Goal: Communication & Community: Answer question/provide support

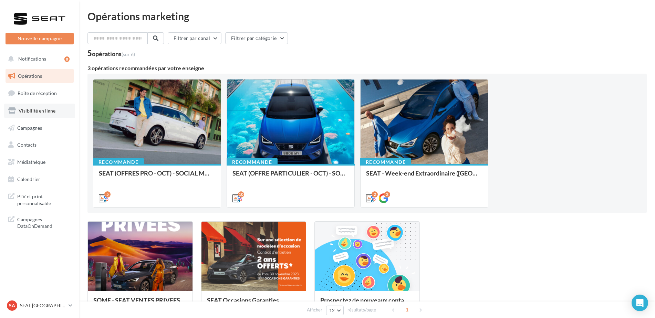
click at [40, 112] on span "Visibilité en ligne" at bounding box center [37, 111] width 37 height 6
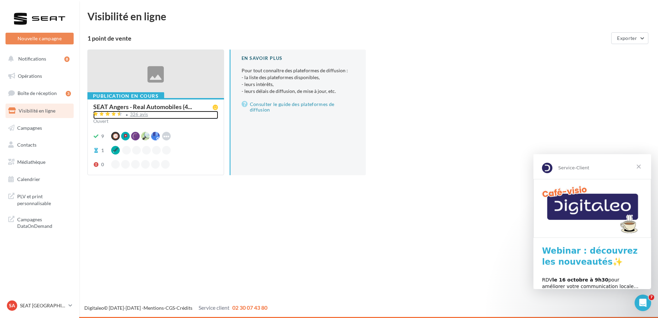
click at [139, 117] on div "326 avis" at bounding box center [139, 114] width 18 height 4
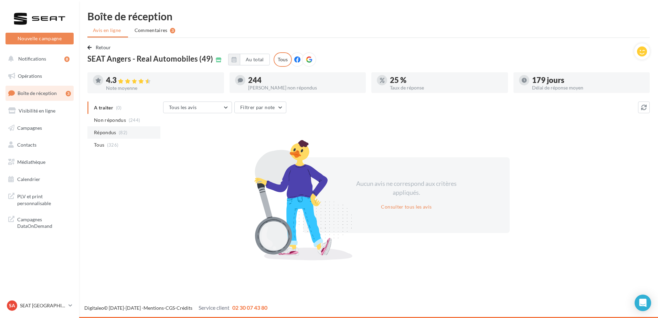
click at [113, 134] on span "Répondus" at bounding box center [105, 132] width 22 height 7
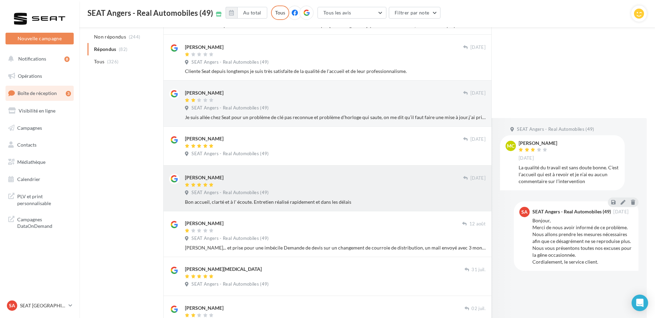
scroll to position [290, 0]
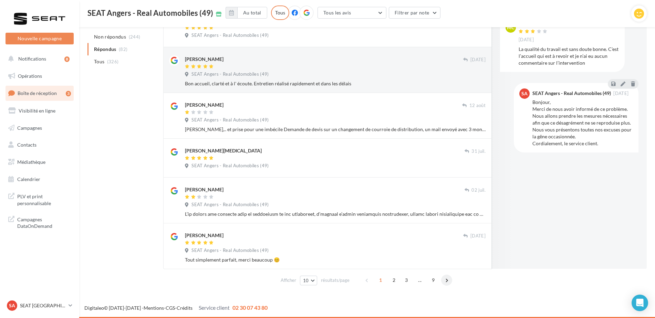
click at [447, 281] on span at bounding box center [446, 280] width 11 height 11
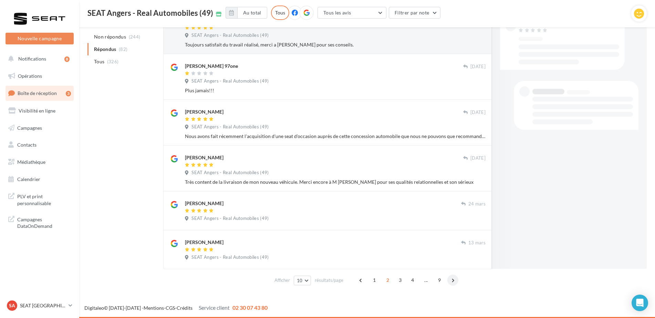
click at [447, 281] on span at bounding box center [452, 280] width 11 height 11
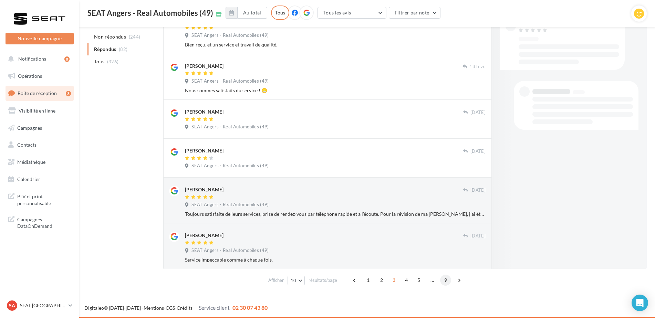
click at [447, 281] on span "9" at bounding box center [445, 280] width 11 height 11
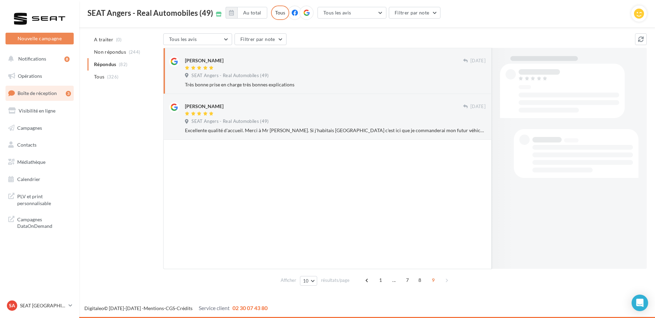
scroll to position [66, 0]
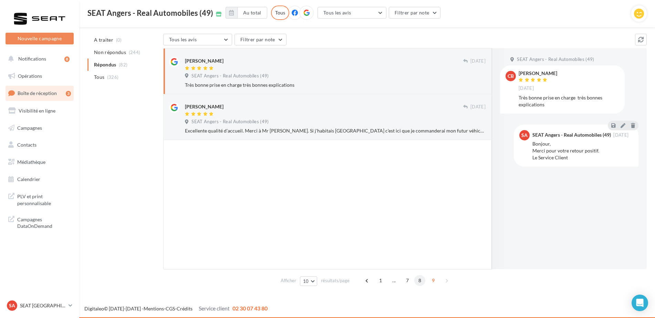
click at [417, 280] on span "8" at bounding box center [419, 280] width 11 height 11
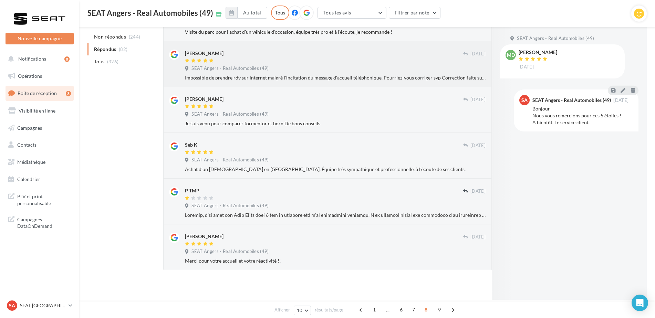
scroll to position [297, 0]
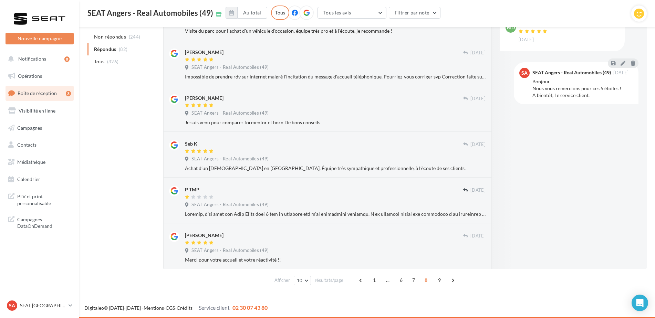
click at [411, 280] on span "7" at bounding box center [413, 280] width 11 height 11
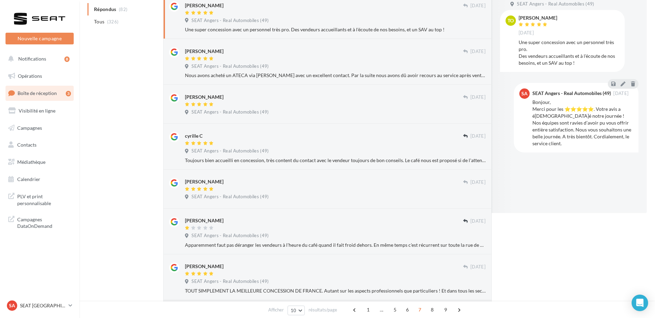
scroll to position [0, 0]
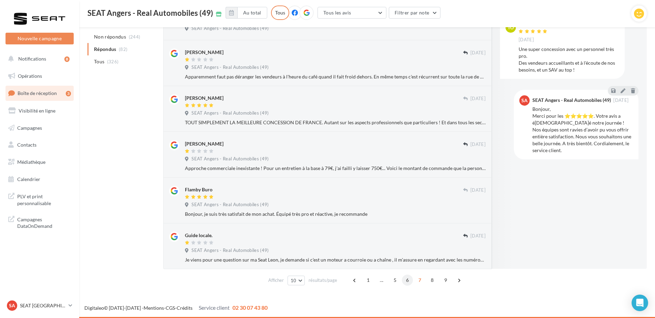
click at [409, 278] on span "6" at bounding box center [407, 280] width 11 height 11
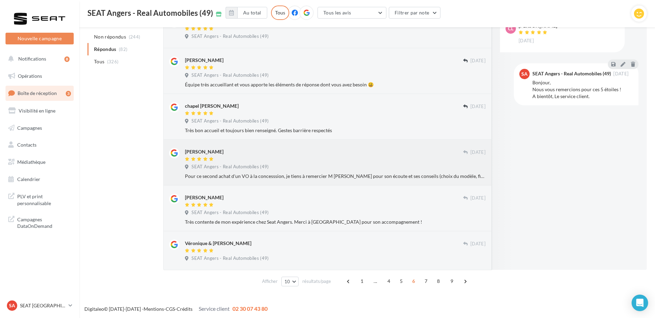
scroll to position [276, 0]
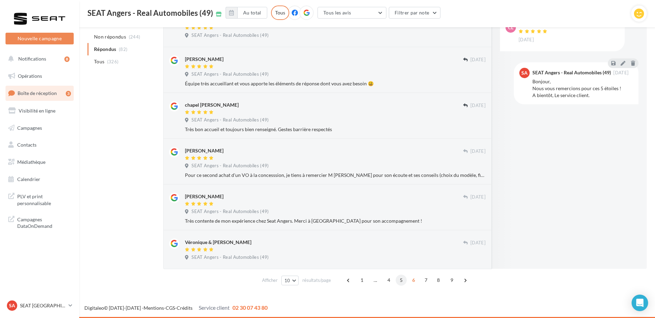
click at [402, 281] on span "5" at bounding box center [401, 280] width 11 height 11
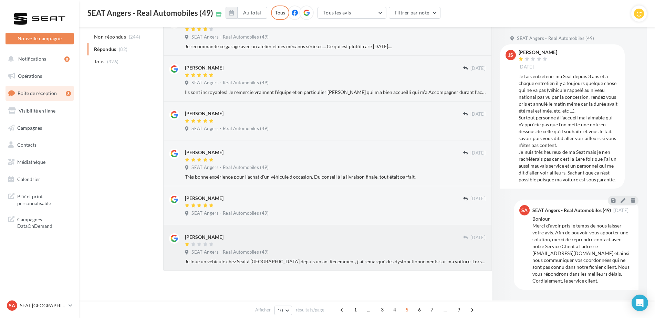
scroll to position [283, 0]
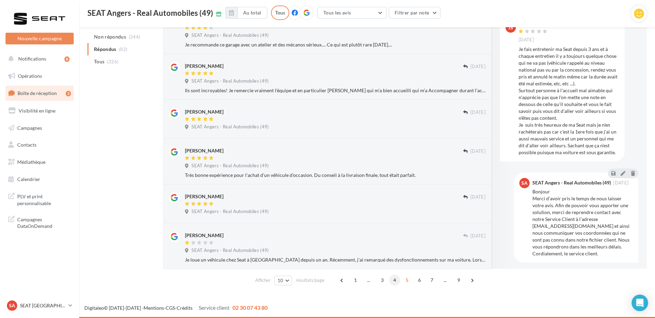
click at [397, 280] on span "4" at bounding box center [394, 280] width 11 height 11
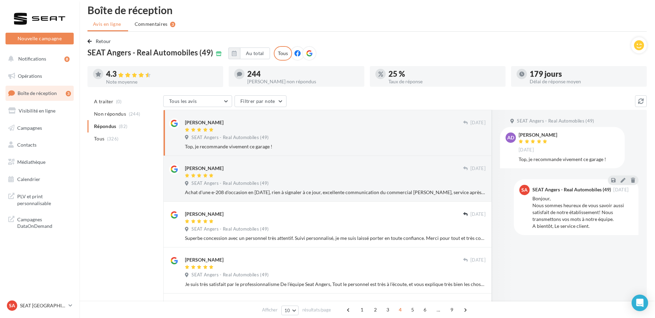
scroll to position [0, 0]
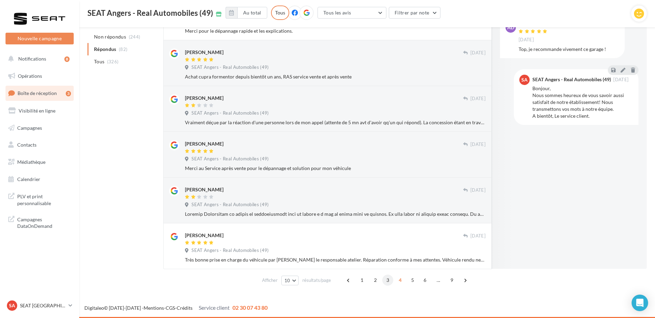
click at [386, 281] on span "3" at bounding box center [387, 280] width 11 height 11
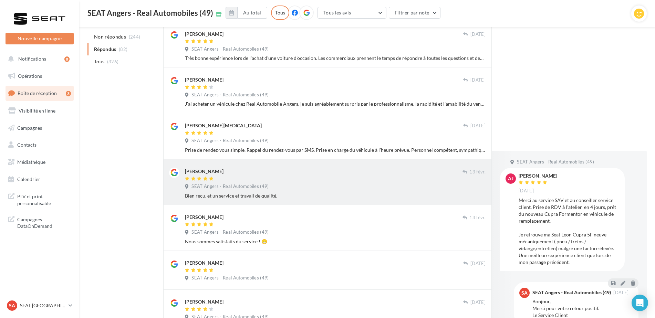
scroll to position [290, 0]
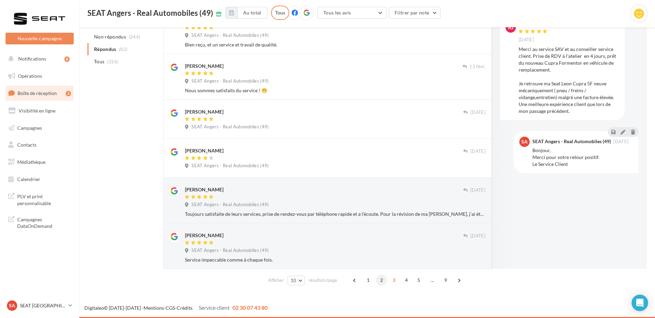
click at [378, 281] on span "2" at bounding box center [381, 280] width 11 height 11
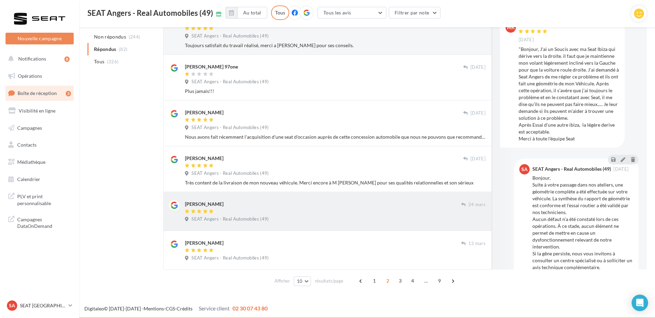
scroll to position [276, 0]
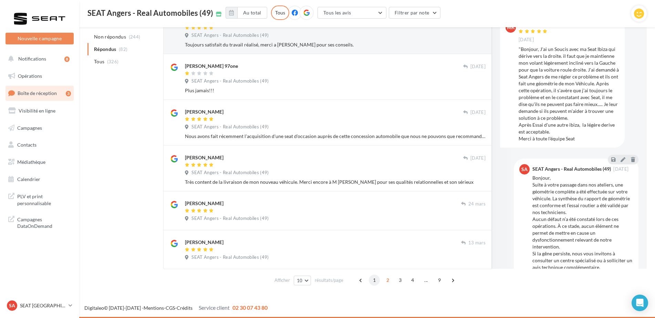
click at [376, 281] on span "1" at bounding box center [374, 280] width 11 height 11
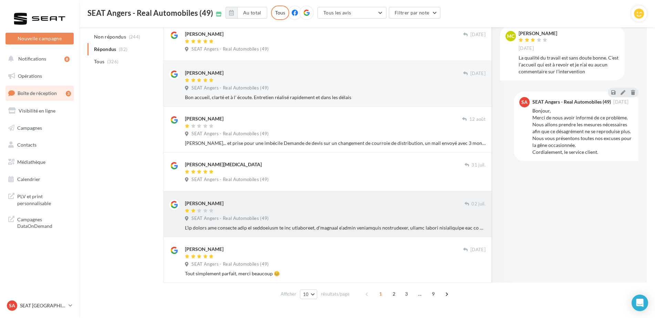
click at [275, 226] on div at bounding box center [335, 228] width 301 height 7
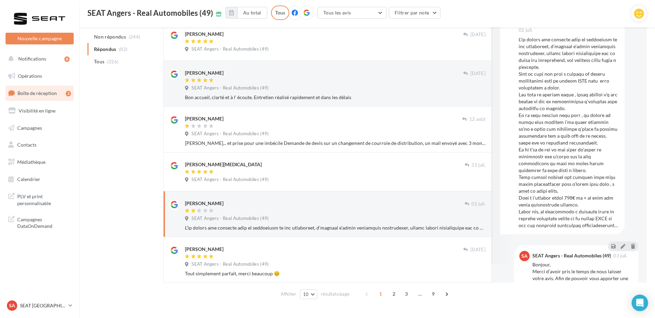
scroll to position [18, 0]
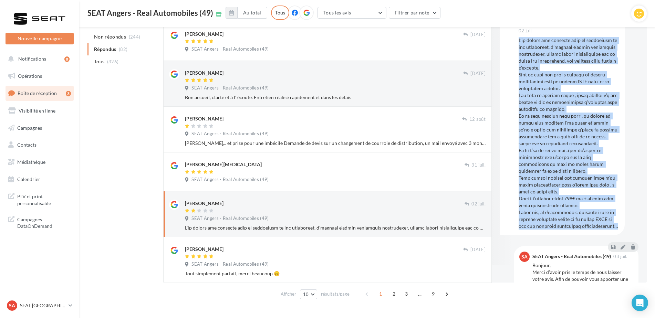
drag, startPoint x: 562, startPoint y: 233, endPoint x: 519, endPoint y: 40, distance: 197.4
click at [519, 40] on div at bounding box center [569, 133] width 101 height 193
copy div "J’ai déposé mon véhicule pour un diagnostic et une réparation, l’accueil n’étai…"
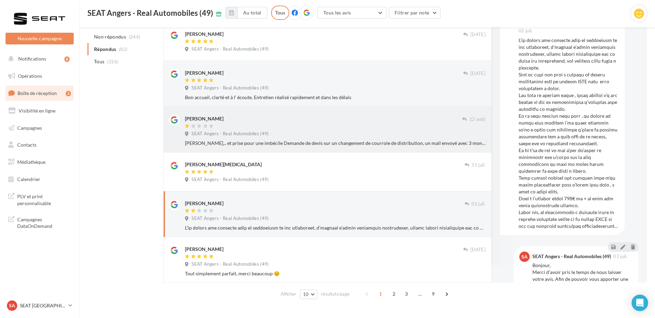
click at [224, 123] on div "Charlene Le gall" at bounding box center [323, 122] width 277 height 14
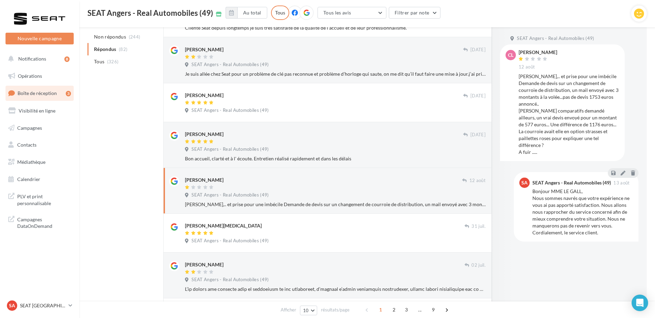
scroll to position [207, 0]
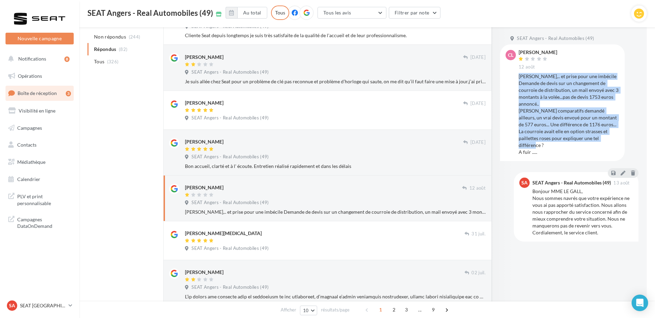
drag, startPoint x: 519, startPoint y: 76, endPoint x: 547, endPoint y: 146, distance: 74.6
click at [547, 146] on div "Déçu,.. et prise pour une imbécile Demande de devis sur un changement de courro…" at bounding box center [569, 114] width 101 height 83
copy div "Déçu,.. et prise pour une imbécile Demande de devis sur un changement de courro…"
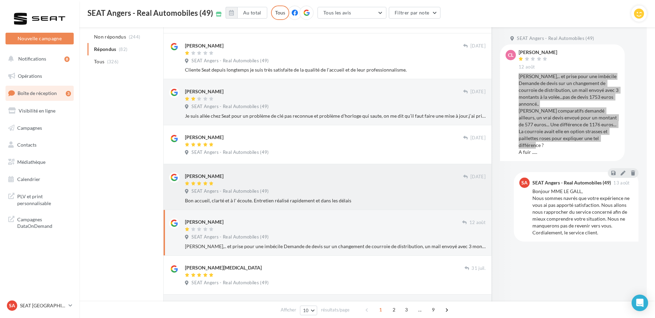
scroll to position [138, 0]
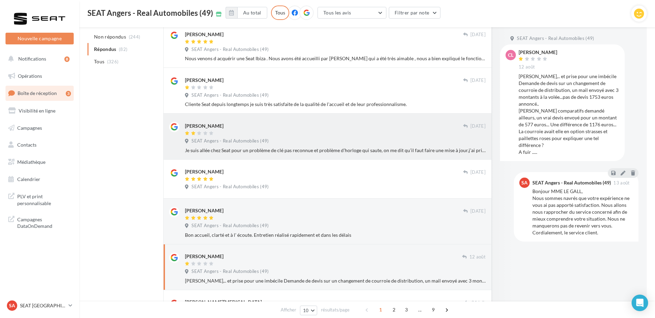
click at [284, 135] on div at bounding box center [324, 134] width 278 height 6
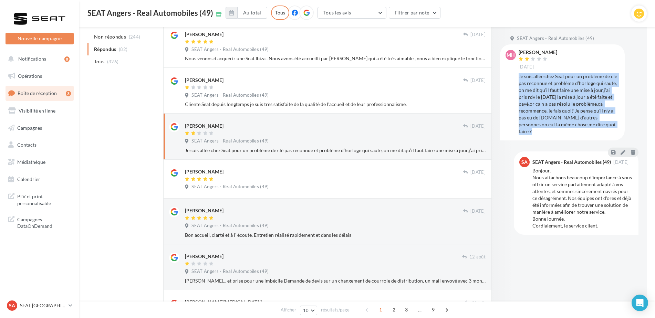
drag, startPoint x: 582, startPoint y: 123, endPoint x: 518, endPoint y: 74, distance: 81.1
click at [518, 74] on div "MH Marie-Helene Colineau 11 sept. Je suis allée chez Seat pour un problème de c…" at bounding box center [563, 92] width 114 height 85
copy div "Je suis allée chez Seat pour un problème de clé pas reconnue et problème d’horl…"
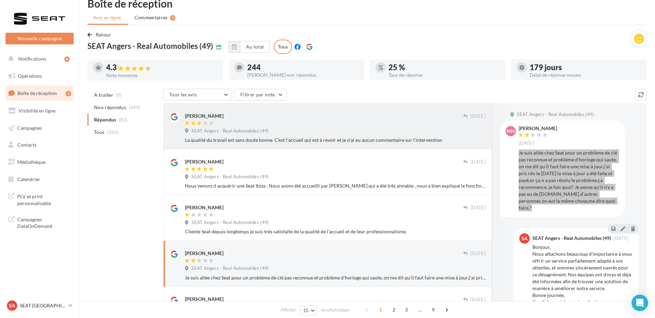
scroll to position [1, 0]
